Goal: Task Accomplishment & Management: Manage account settings

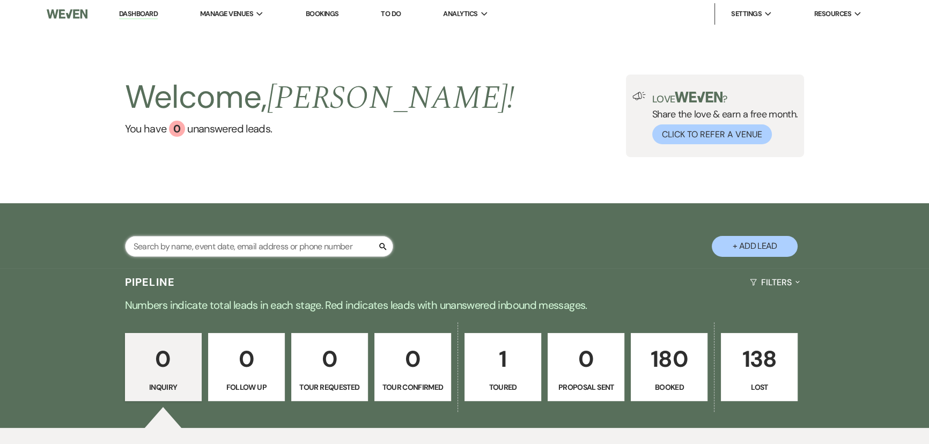
click at [144, 242] on input "text" at bounding box center [259, 246] width 268 height 21
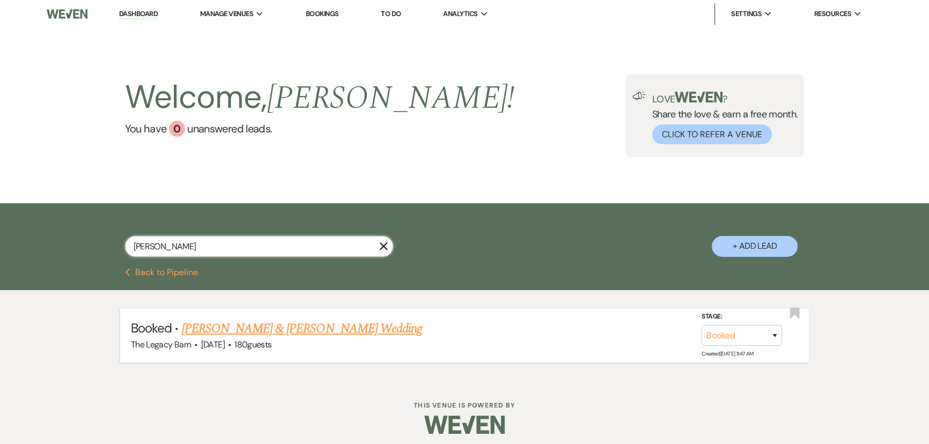
type input "[PERSON_NAME]"
click at [231, 325] on link "[PERSON_NAME] & [PERSON_NAME] Wedding" at bounding box center [302, 328] width 240 height 19
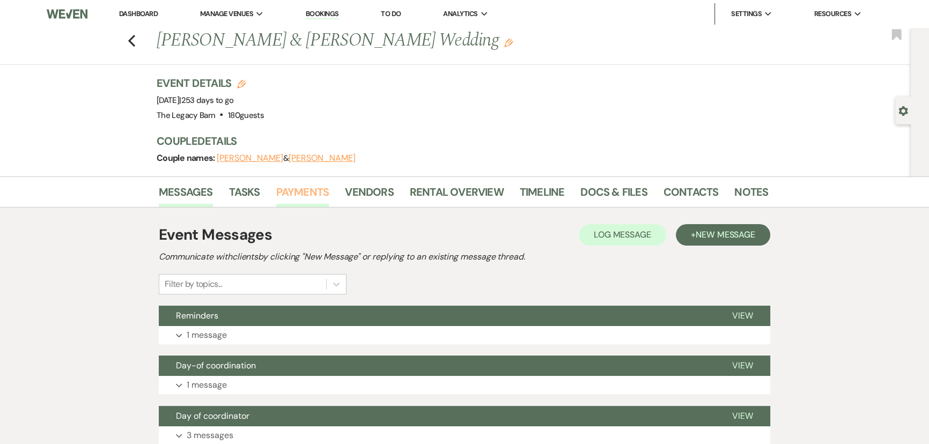
click at [281, 190] on link "Payments" at bounding box center [302, 195] width 53 height 24
